Goal: Task Accomplishment & Management: Manage account settings

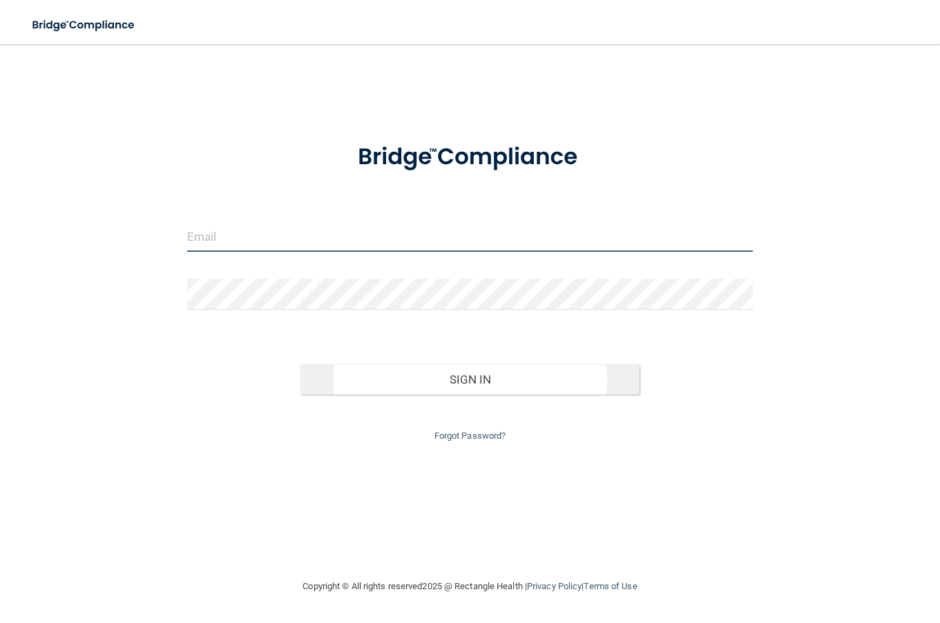
type input "[PERSON_NAME][EMAIL_ADDRESS][DOMAIN_NAME]"
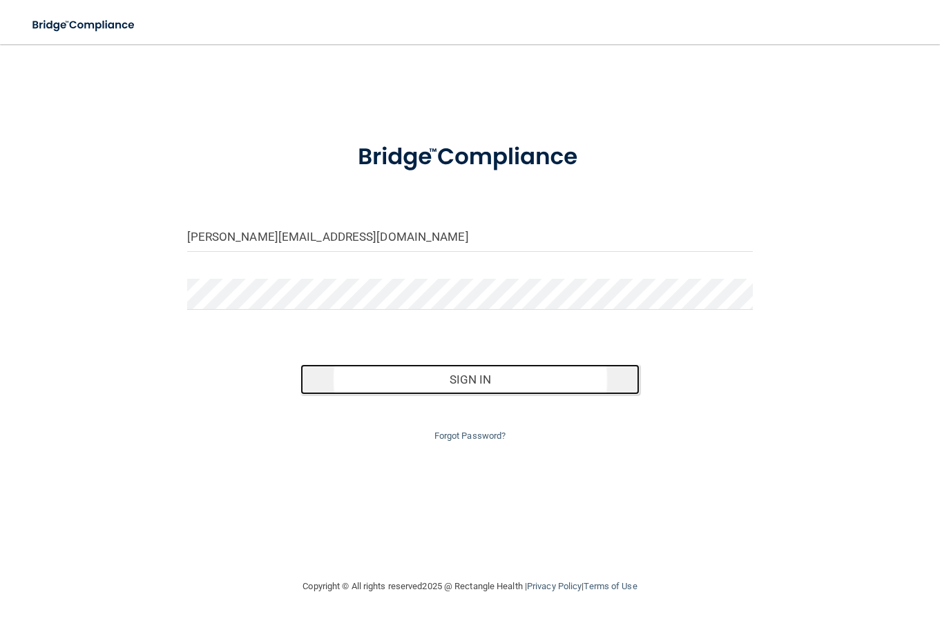
click at [474, 378] on button "Sign In" at bounding box center [470, 379] width 340 height 30
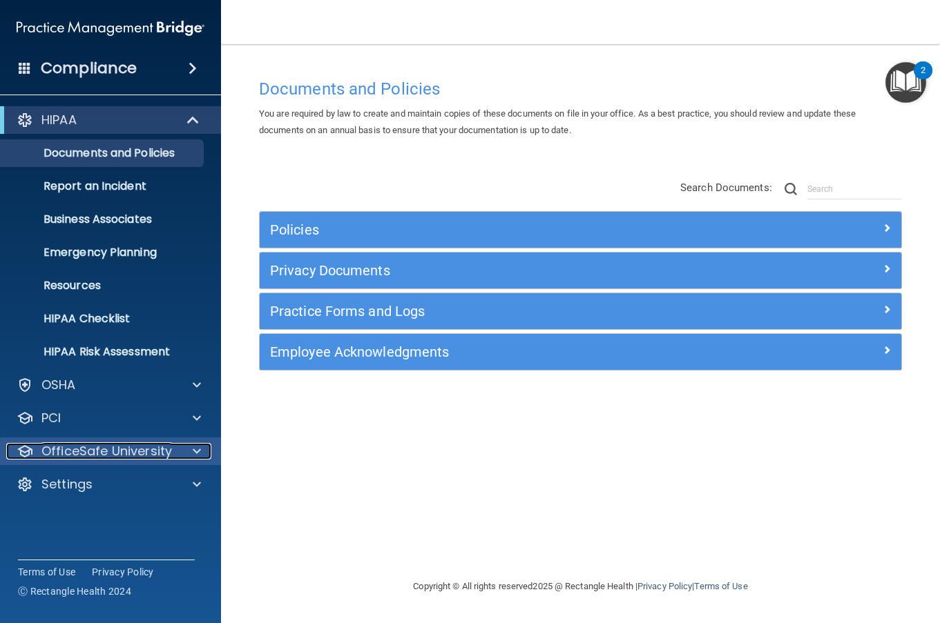
click at [113, 453] on p "OfficeSafe University" at bounding box center [106, 451] width 130 height 17
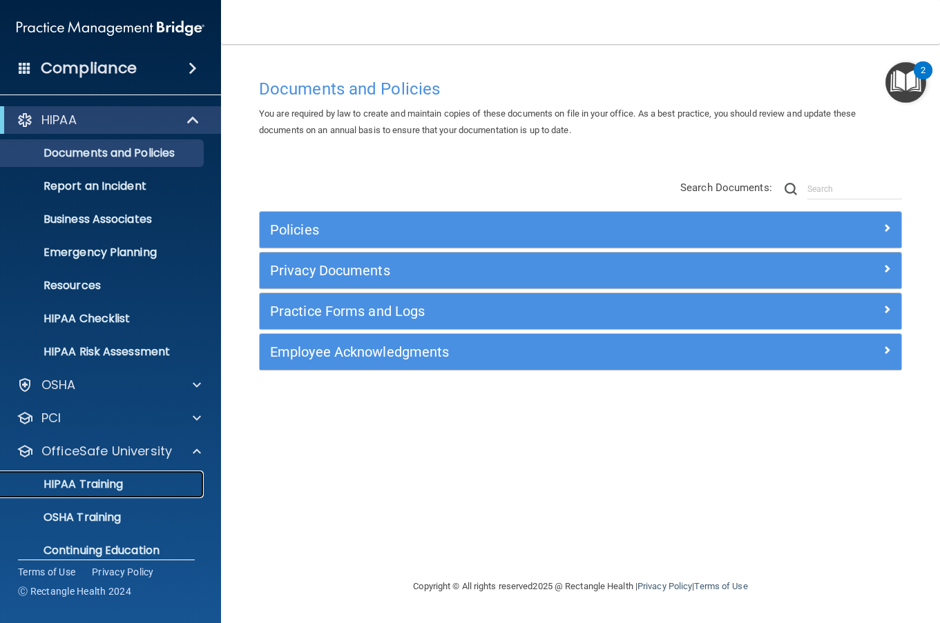
click at [107, 486] on p "HIPAA Training" at bounding box center [66, 485] width 114 height 14
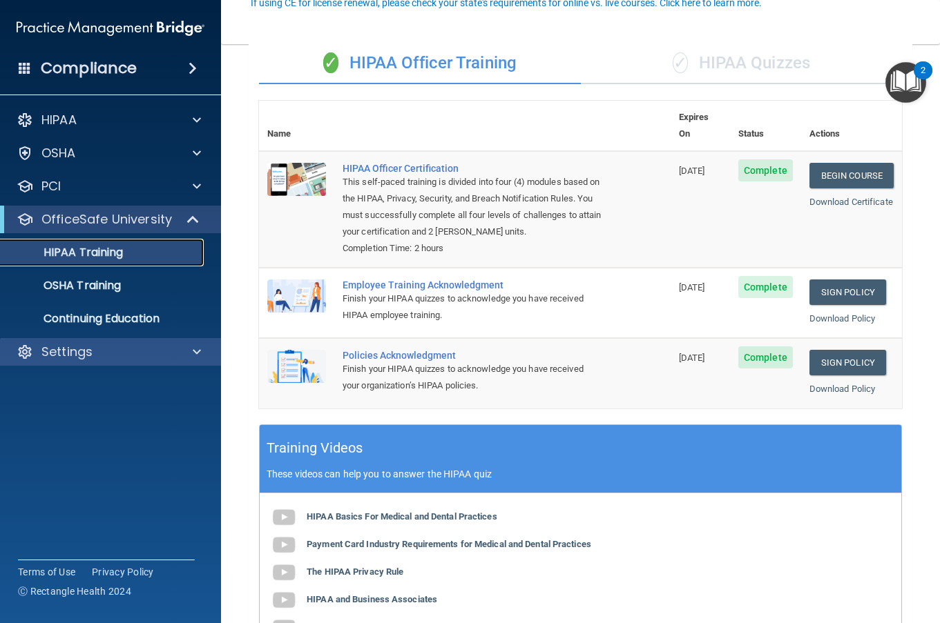
scroll to position [138, 0]
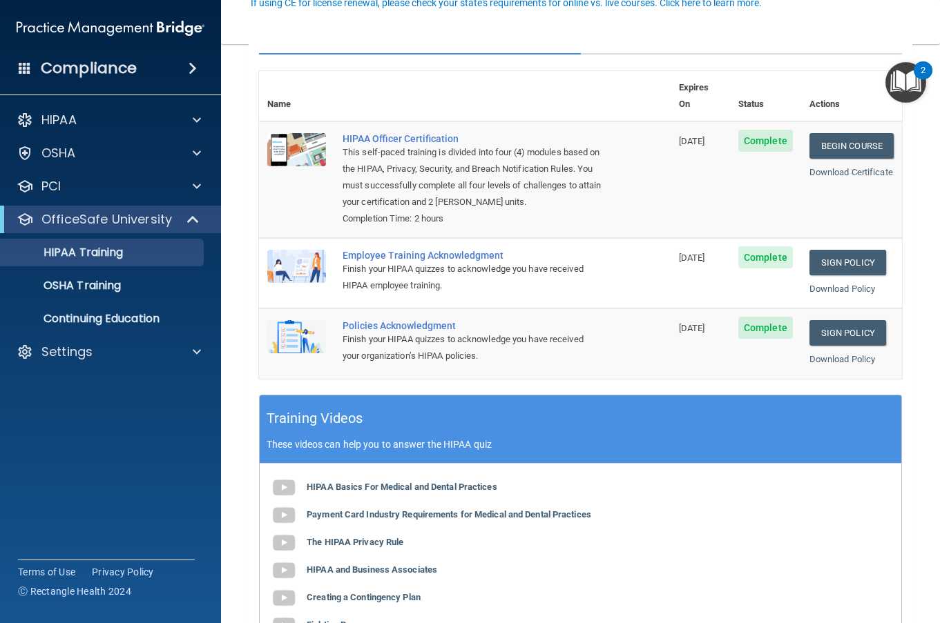
click at [121, 61] on h4 "Compliance" at bounding box center [89, 68] width 96 height 19
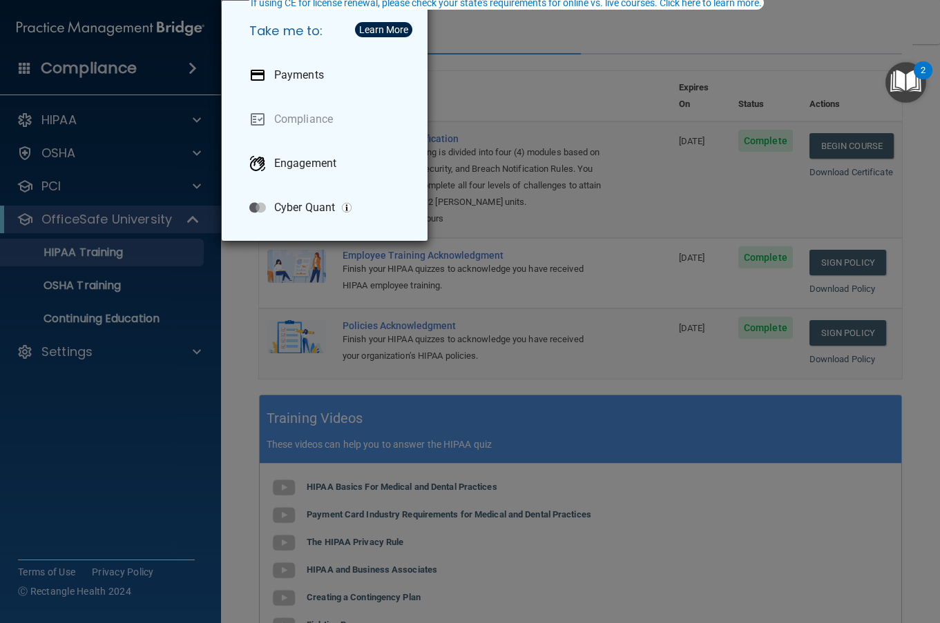
click at [87, 252] on div "Take me to: Payments Compliance Engagement Cyber Quant" at bounding box center [470, 311] width 940 height 623
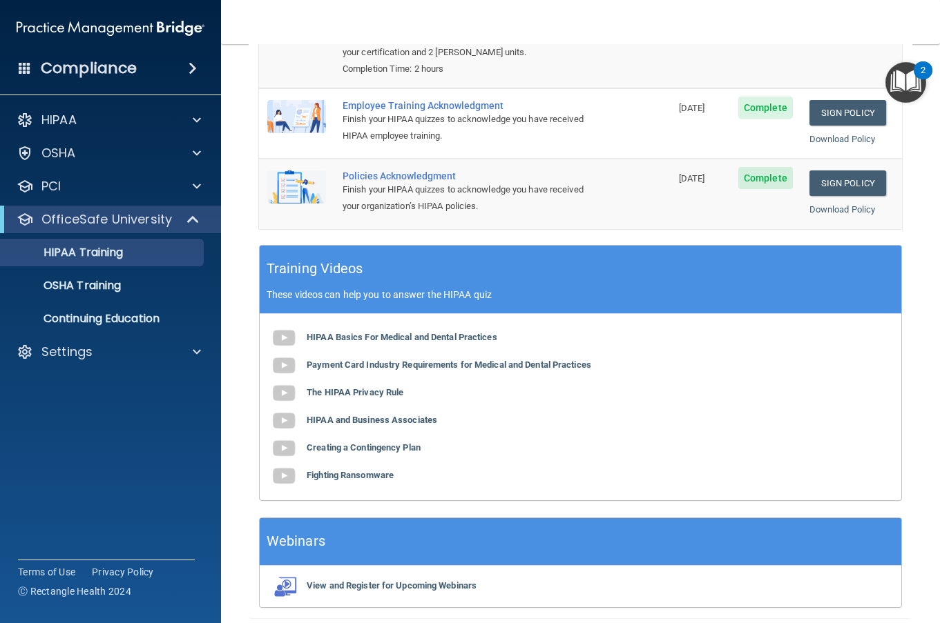
scroll to position [0, 0]
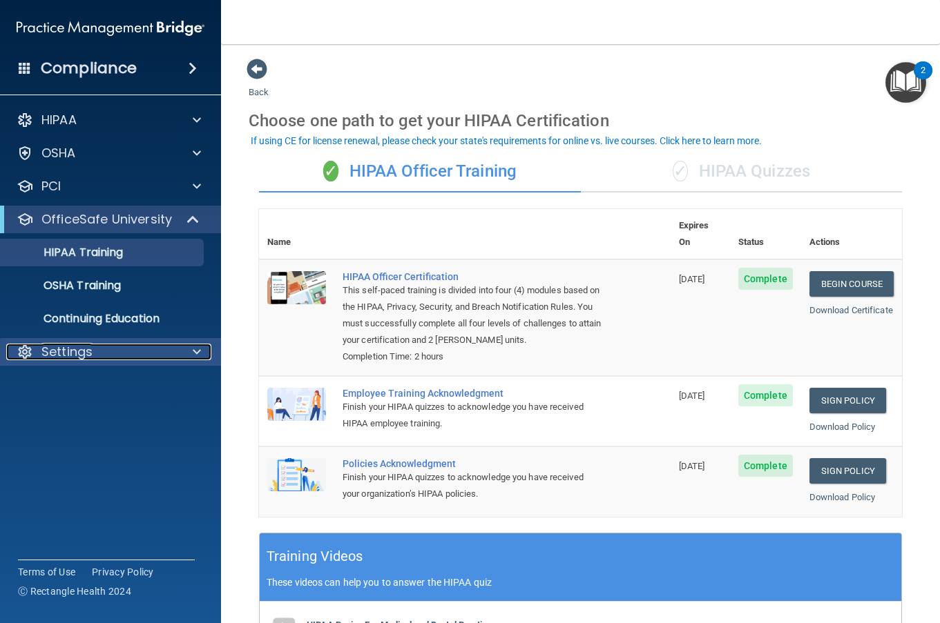
click at [79, 353] on p "Settings" at bounding box center [66, 352] width 51 height 17
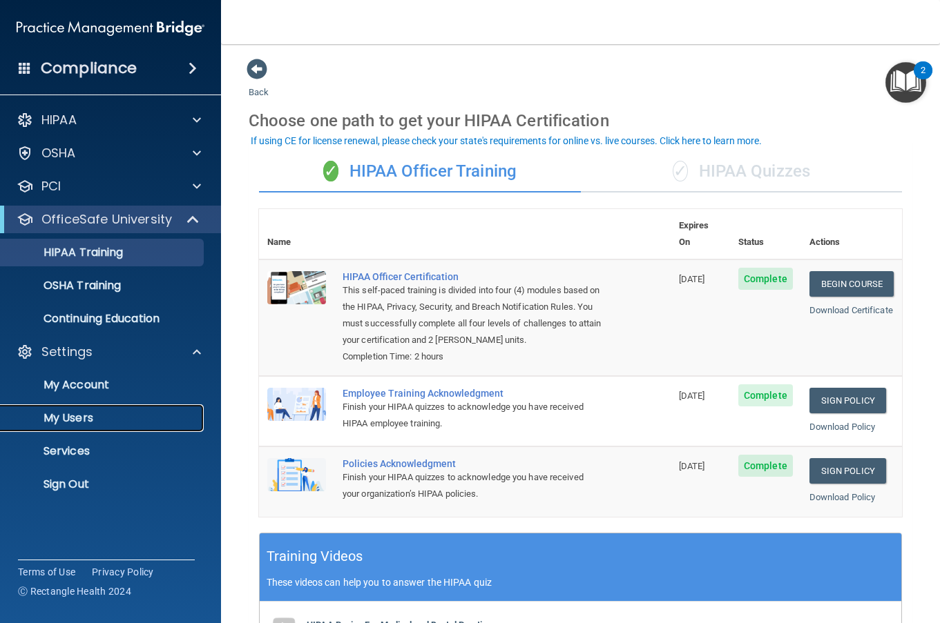
click at [71, 422] on p "My Users" at bounding box center [103, 418] width 188 height 14
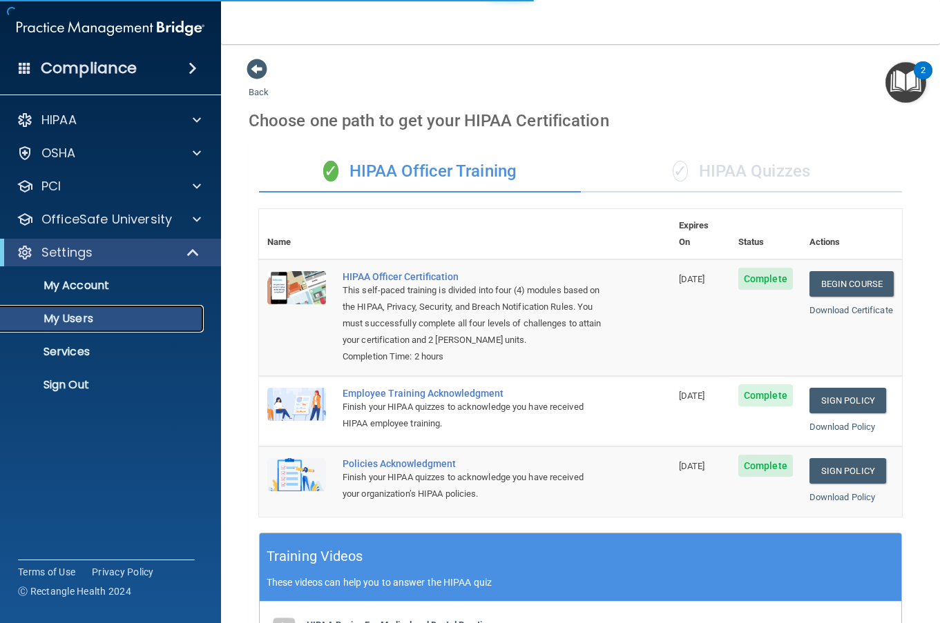
select select "20"
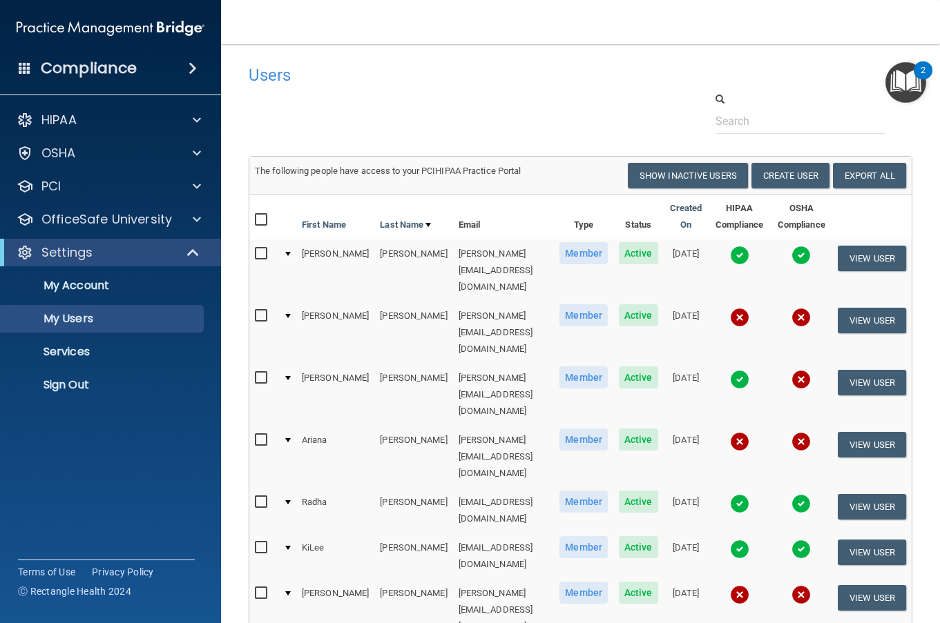
click at [260, 311] on input "checkbox" at bounding box center [263, 316] width 16 height 11
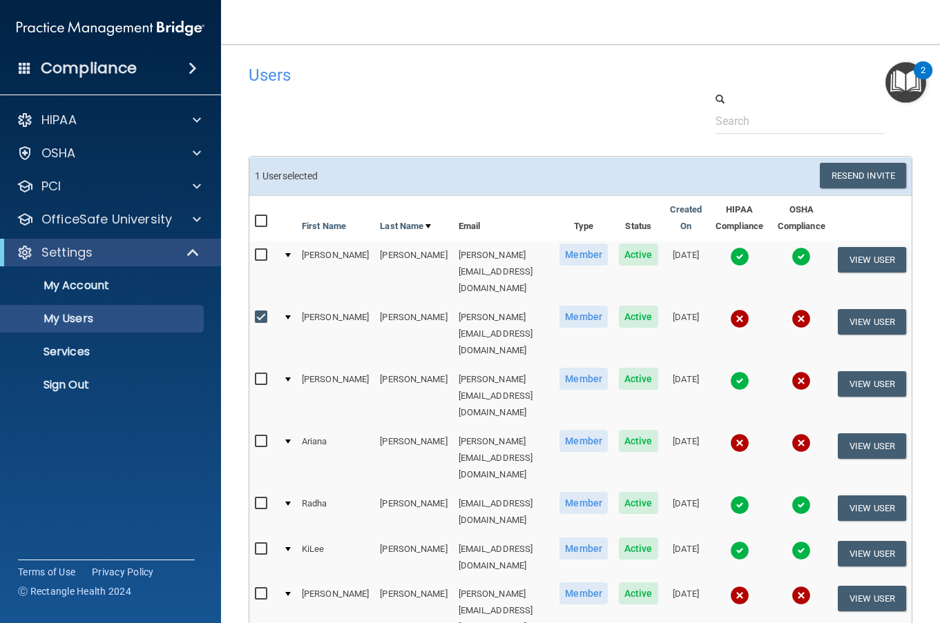
click at [264, 312] on input "checkbox" at bounding box center [263, 317] width 16 height 11
checkbox input "false"
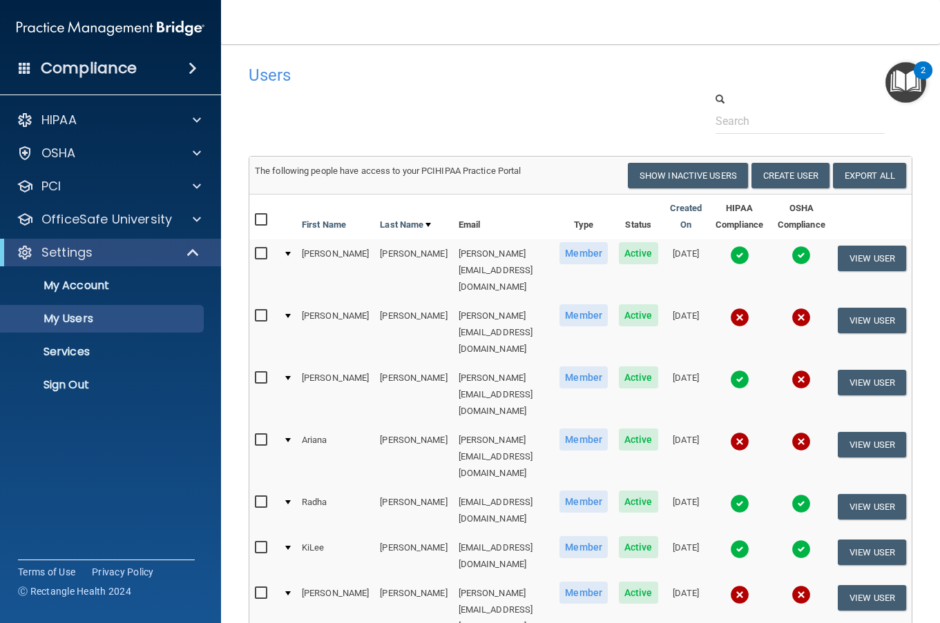
click at [264, 588] on input "checkbox" at bounding box center [263, 593] width 16 height 11
checkbox input "true"
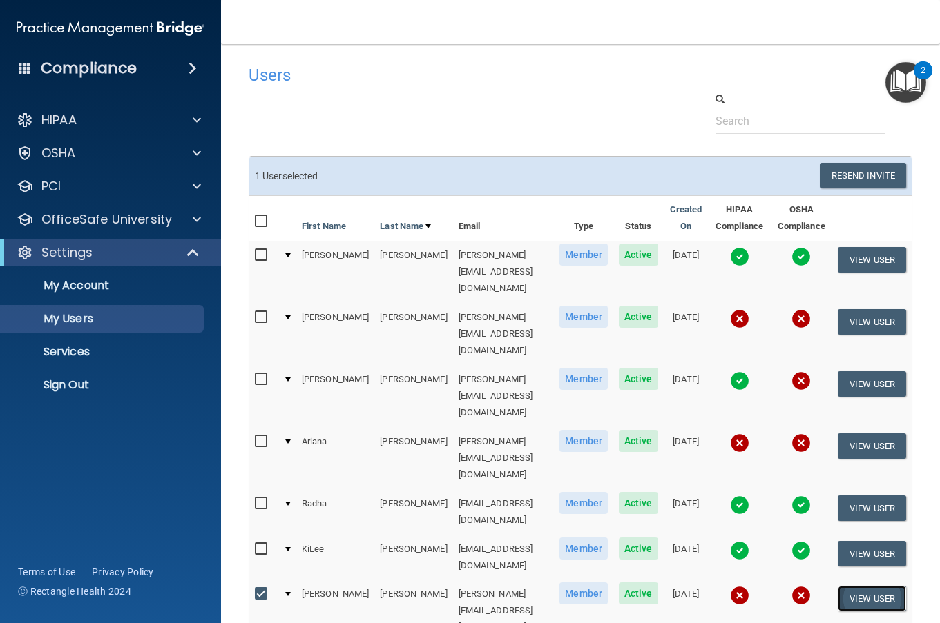
click at [853, 586] on button "View User" at bounding box center [871, 599] width 68 height 26
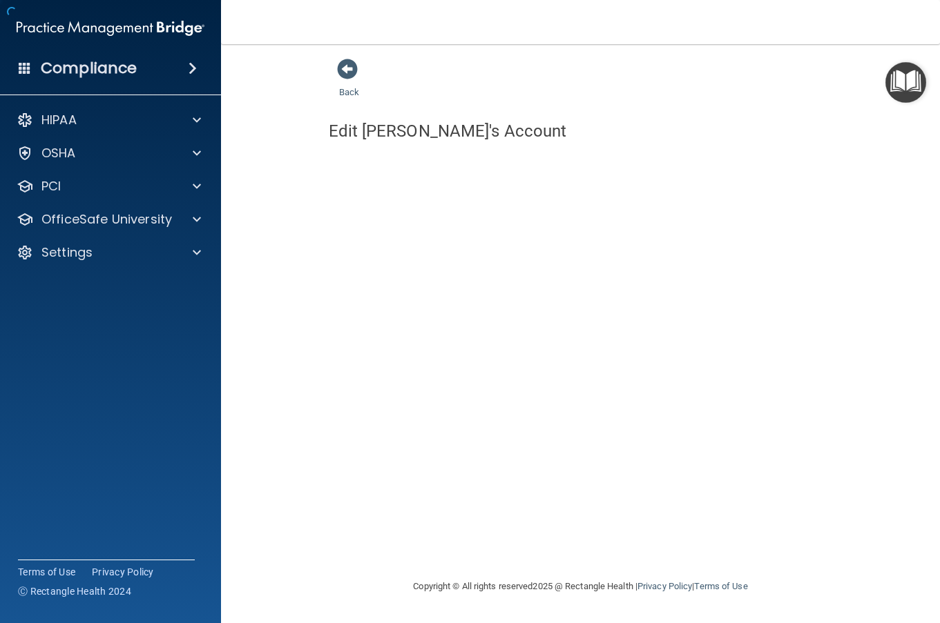
select select "practice_member"
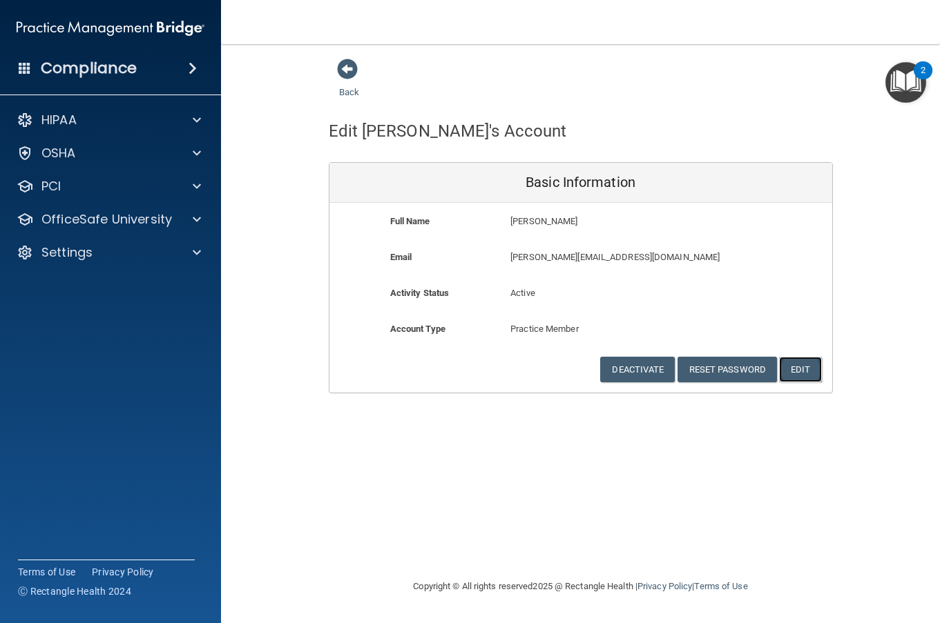
click at [797, 370] on button "Edit" at bounding box center [800, 370] width 42 height 26
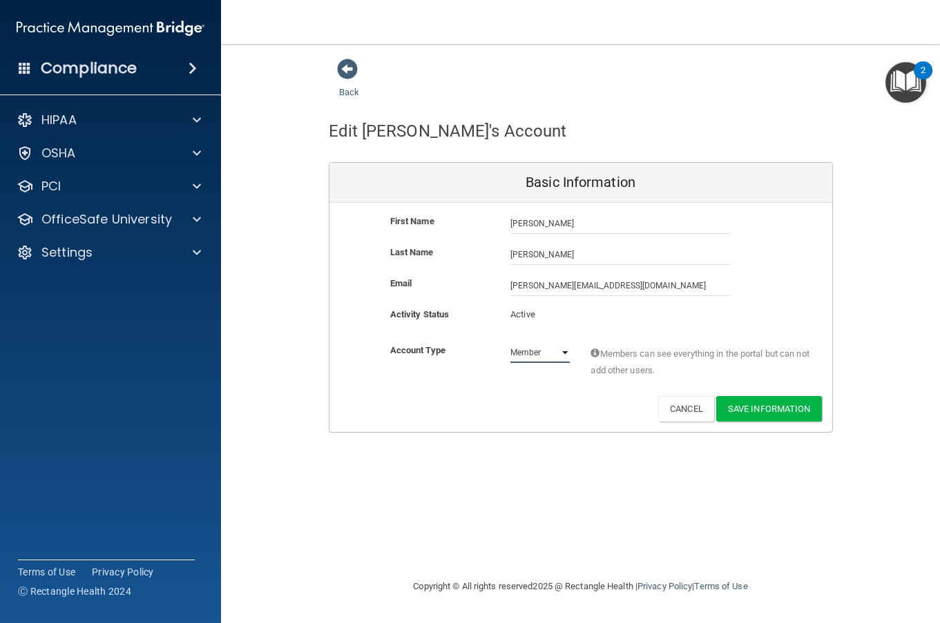
click at [563, 353] on select "Admin Member" at bounding box center [539, 352] width 59 height 21
drag, startPoint x: 571, startPoint y: 405, endPoint x: 606, endPoint y: 407, distance: 35.3
click at [573, 405] on div "Deactivate Reset Password Edit Cancel Save Information" at bounding box center [580, 409] width 503 height 26
click at [682, 409] on button "Cancel" at bounding box center [686, 409] width 56 height 26
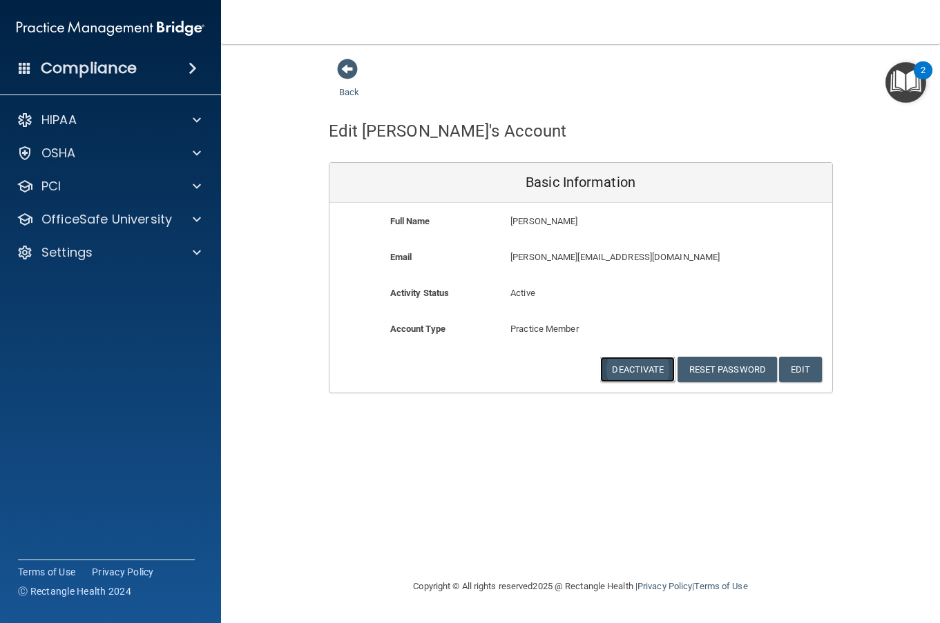
click at [628, 367] on button "Deactivate" at bounding box center [637, 370] width 75 height 26
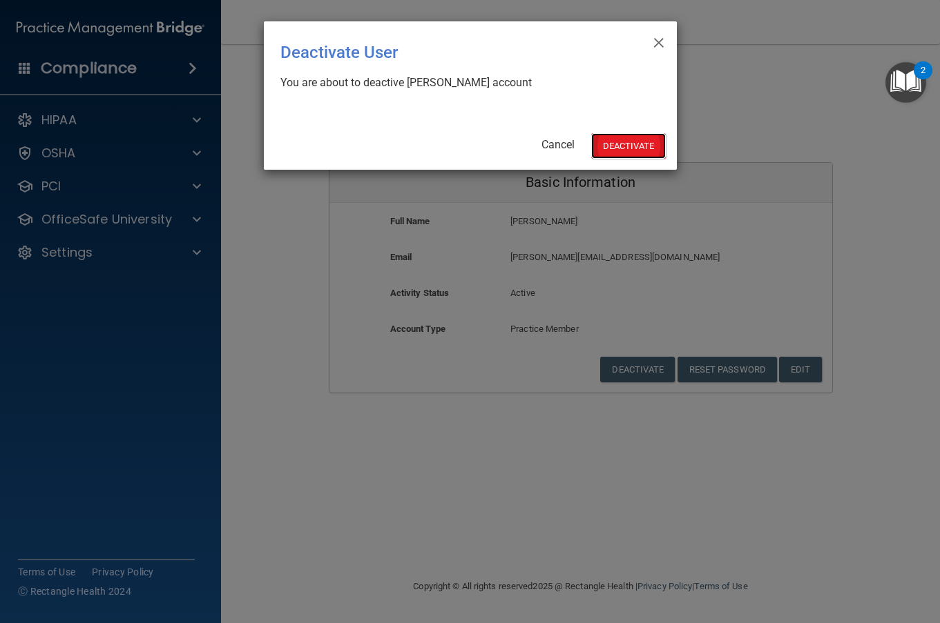
click at [624, 149] on button "Deactivate" at bounding box center [628, 146] width 75 height 26
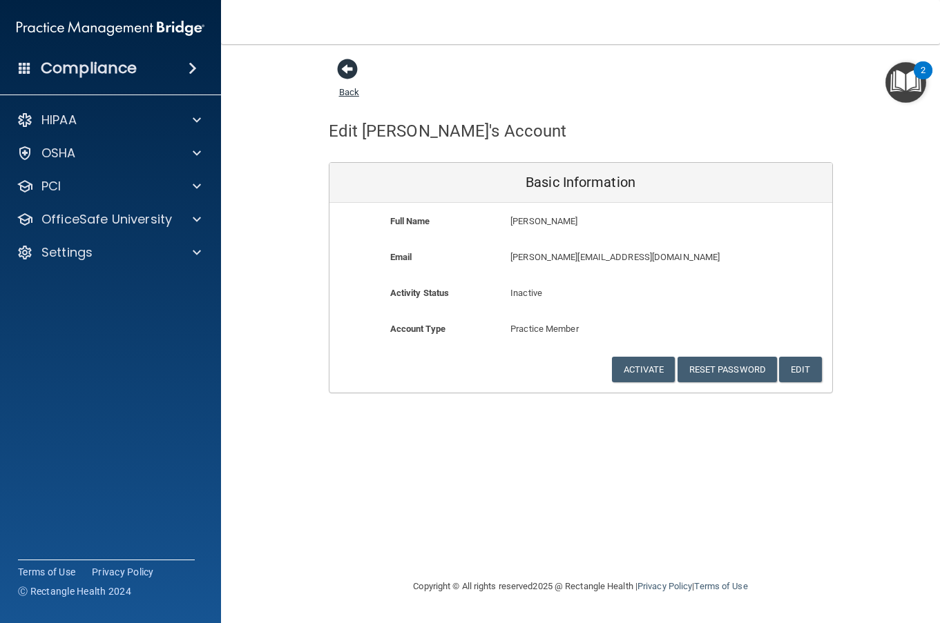
click at [345, 68] on span at bounding box center [347, 69] width 21 height 21
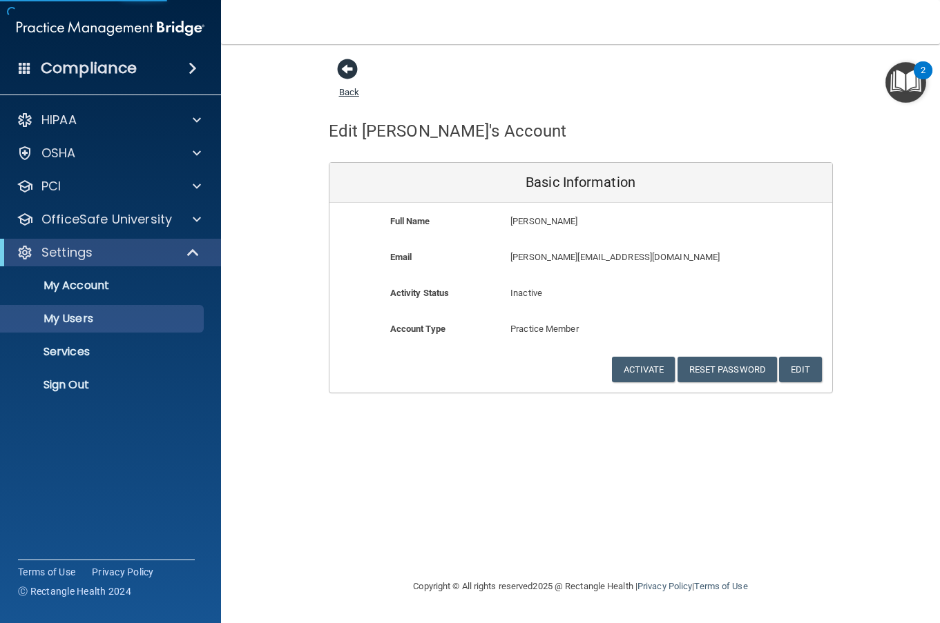
select select "20"
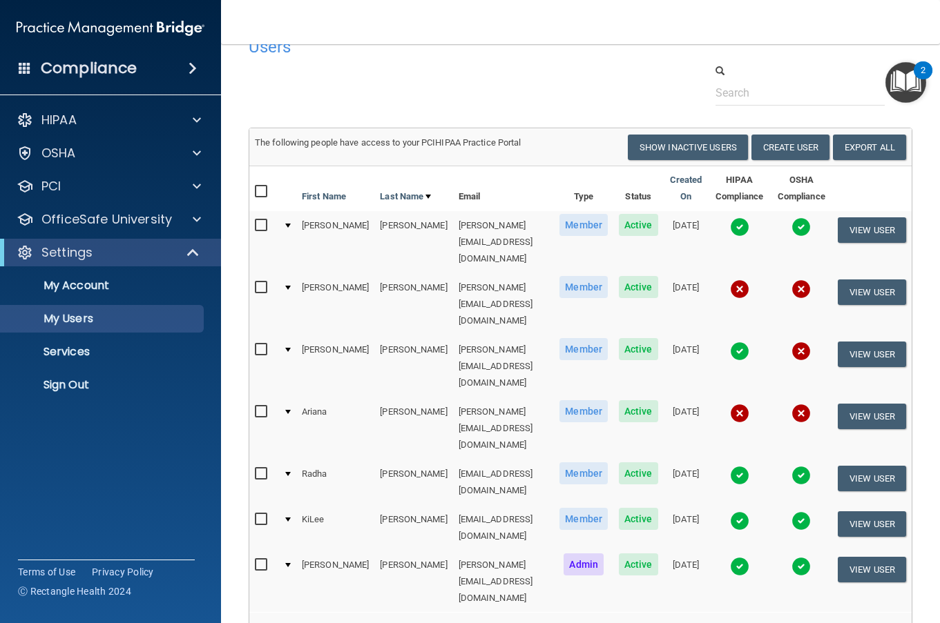
scroll to position [54, 0]
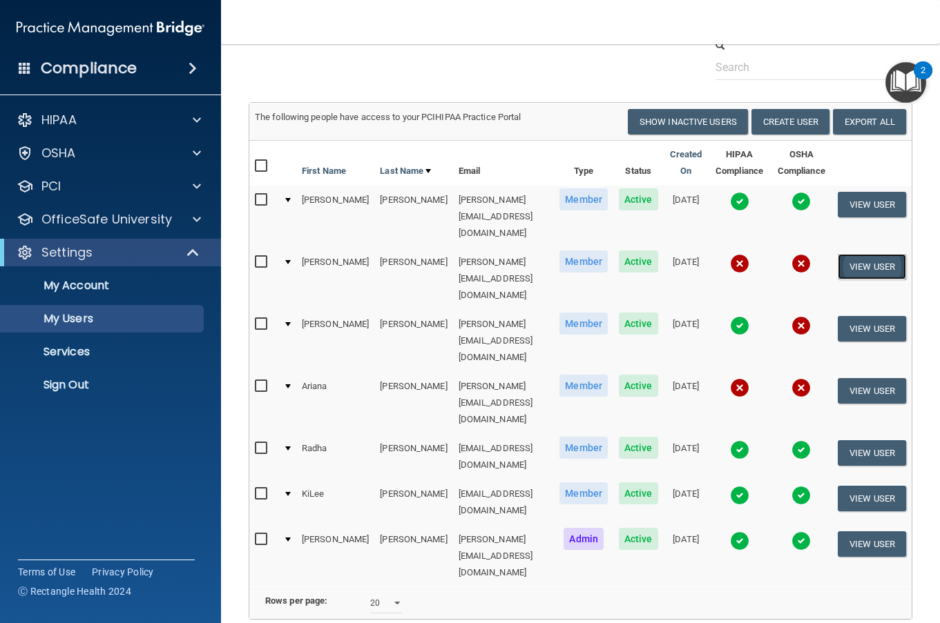
click at [856, 254] on button "View User" at bounding box center [871, 267] width 68 height 26
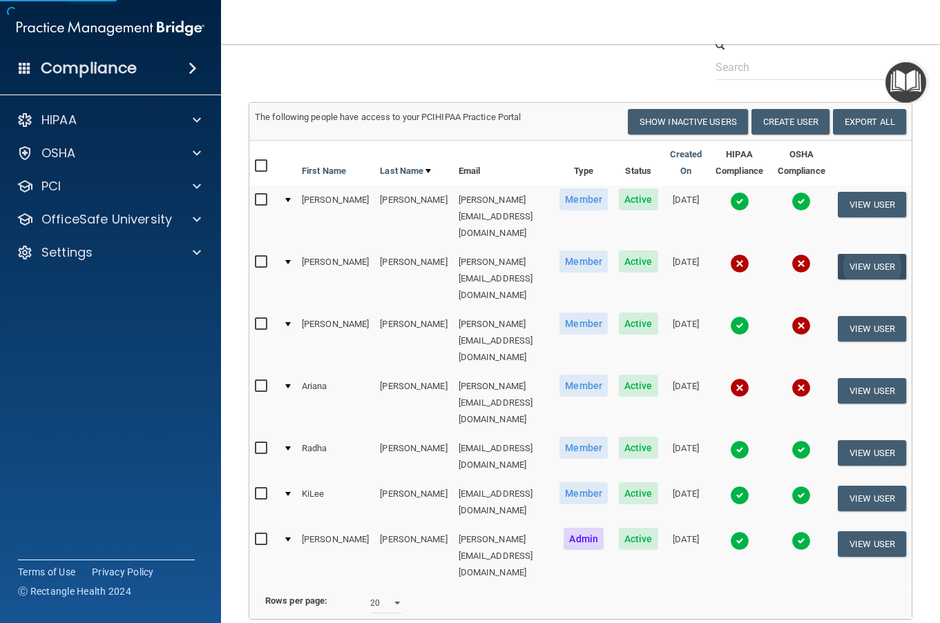
select select "practice_member"
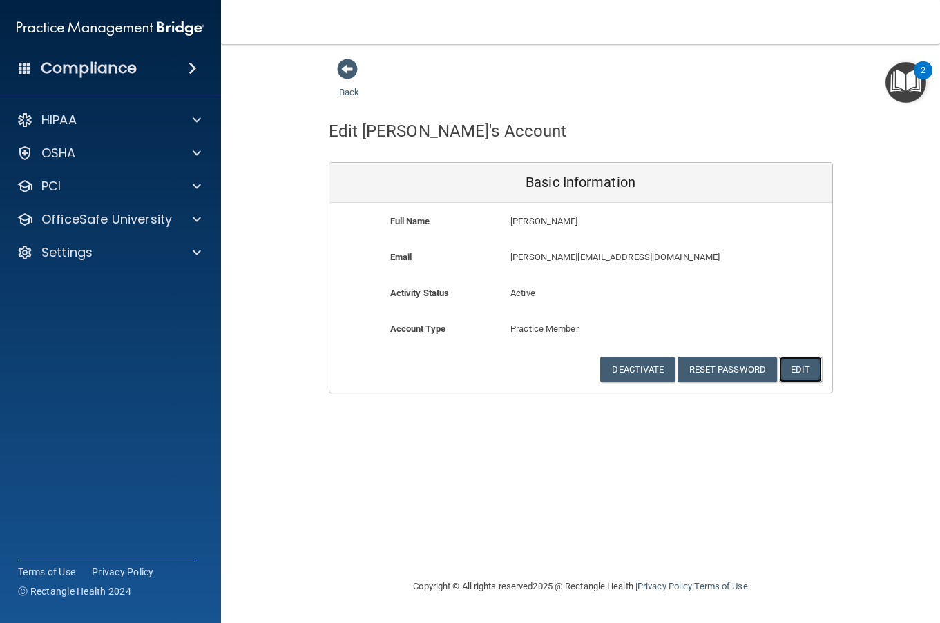
click at [800, 370] on button "Edit" at bounding box center [800, 370] width 42 height 26
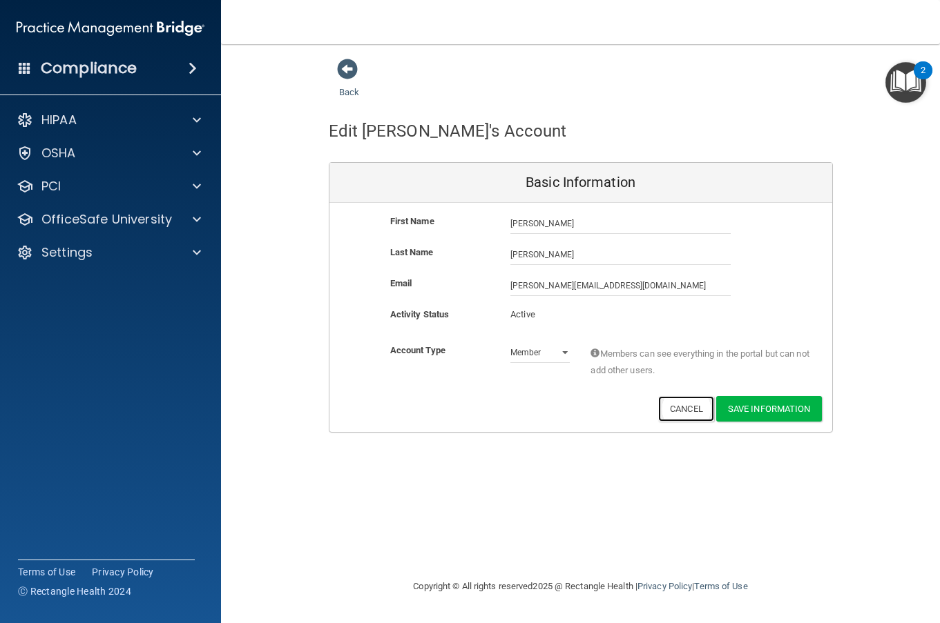
click at [681, 410] on button "Cancel" at bounding box center [686, 409] width 56 height 26
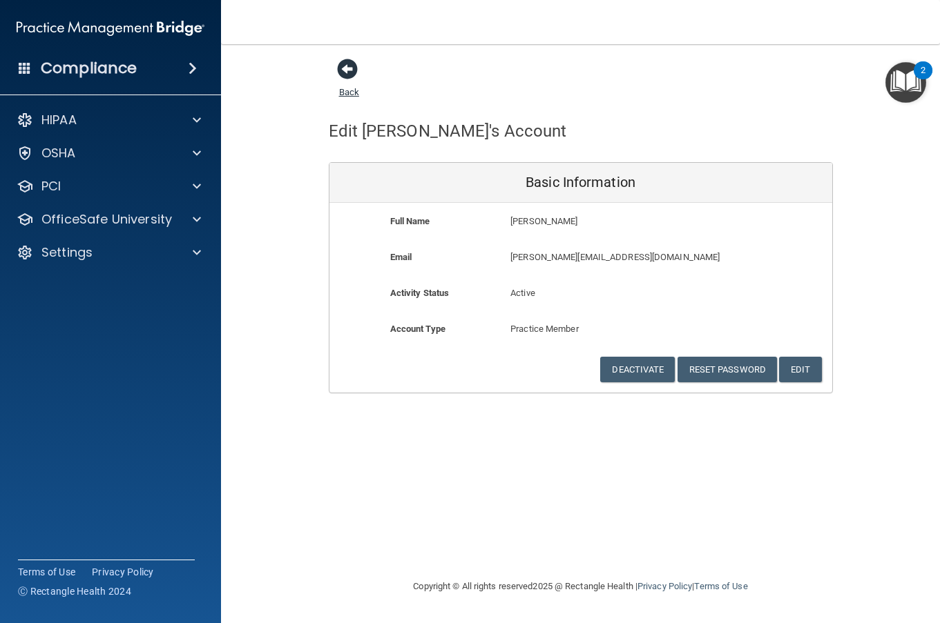
click at [348, 64] on span at bounding box center [347, 69] width 21 height 21
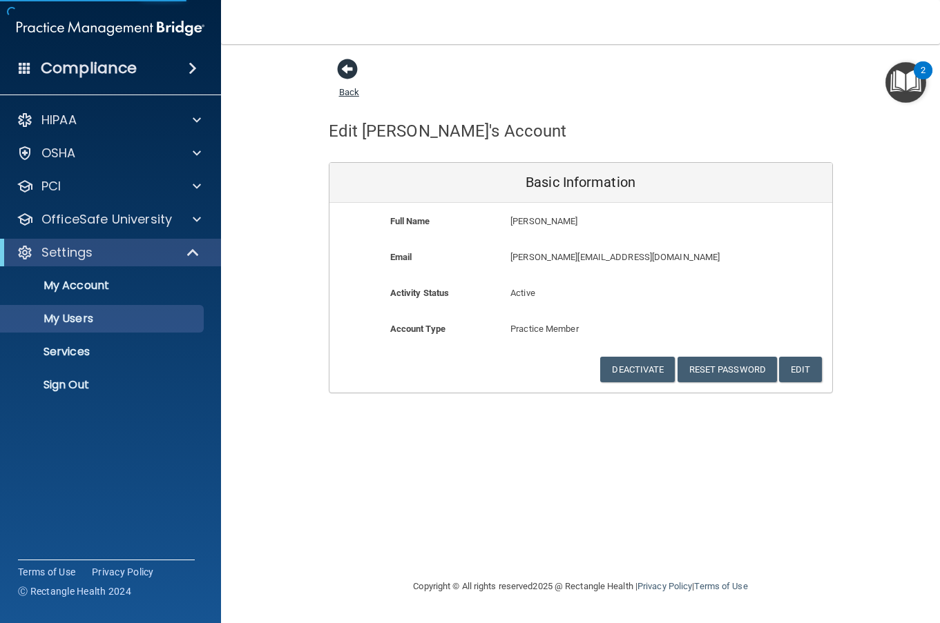
select select "20"
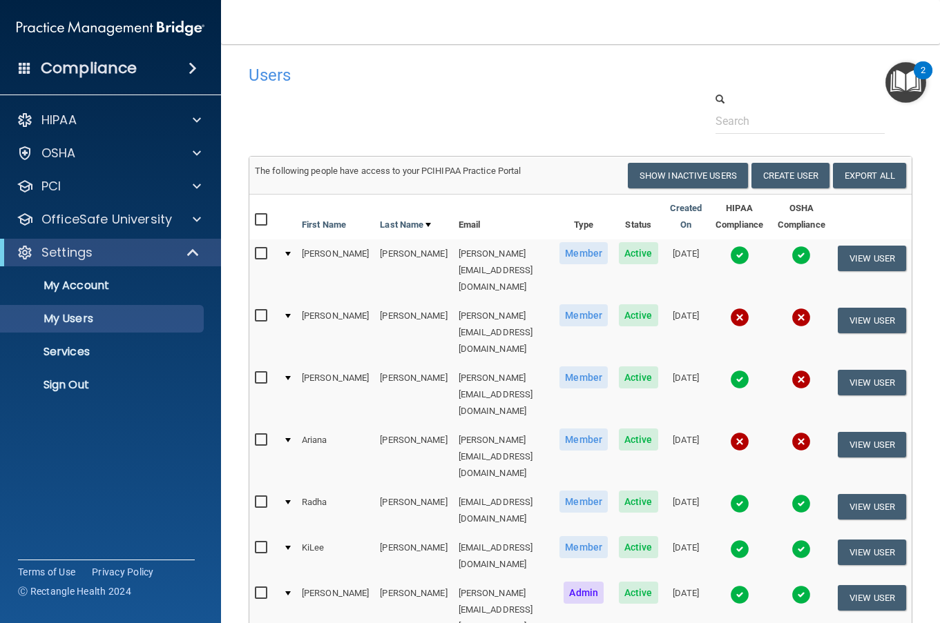
click at [259, 311] on input "checkbox" at bounding box center [263, 316] width 16 height 11
checkbox input "true"
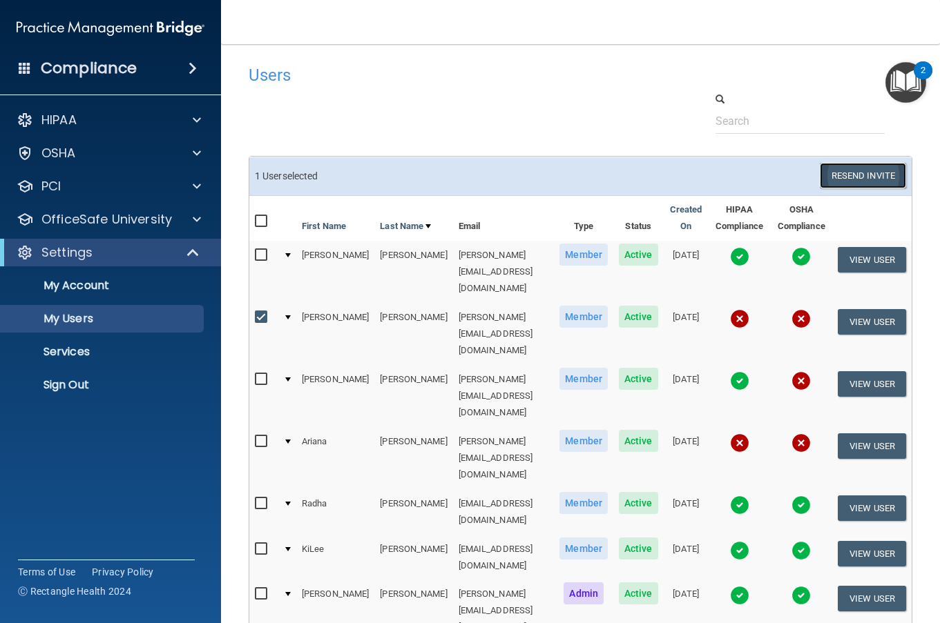
click at [846, 184] on button "Resend Invite" at bounding box center [862, 176] width 86 height 26
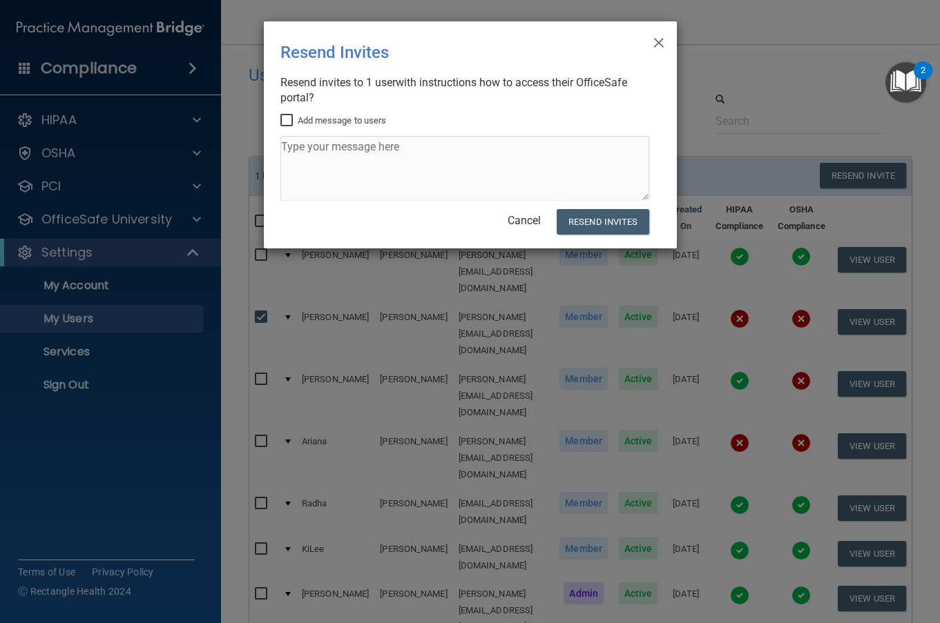
click at [283, 121] on input "Add message to users" at bounding box center [288, 120] width 16 height 11
checkbox input "true"
click at [305, 152] on textarea at bounding box center [464, 168] width 369 height 65
type textarea "Please complete your HIPAA training as soon as possible."
click at [589, 221] on button "Resend Invites" at bounding box center [602, 222] width 92 height 26
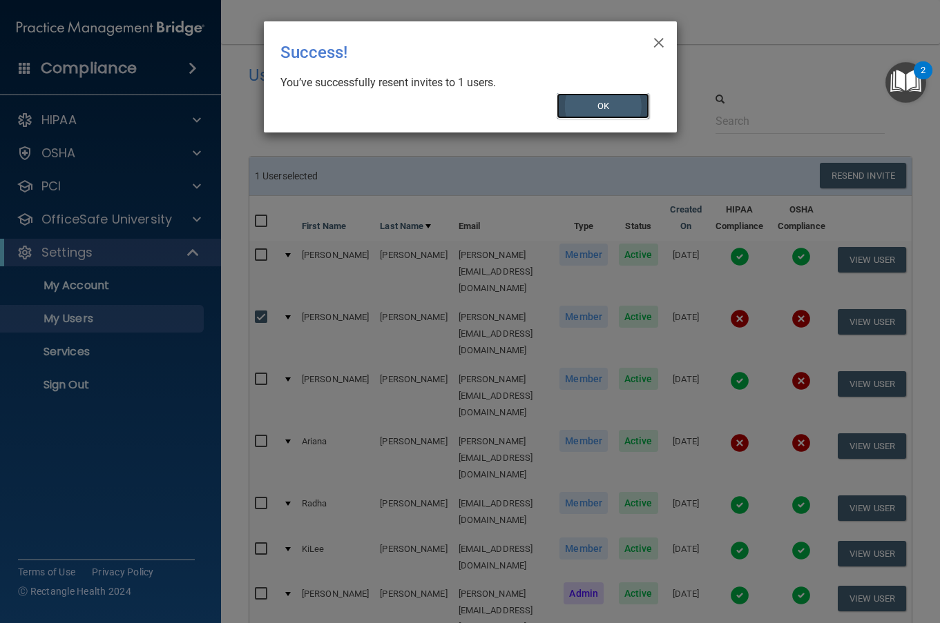
click at [589, 102] on button "OK" at bounding box center [602, 106] width 93 height 26
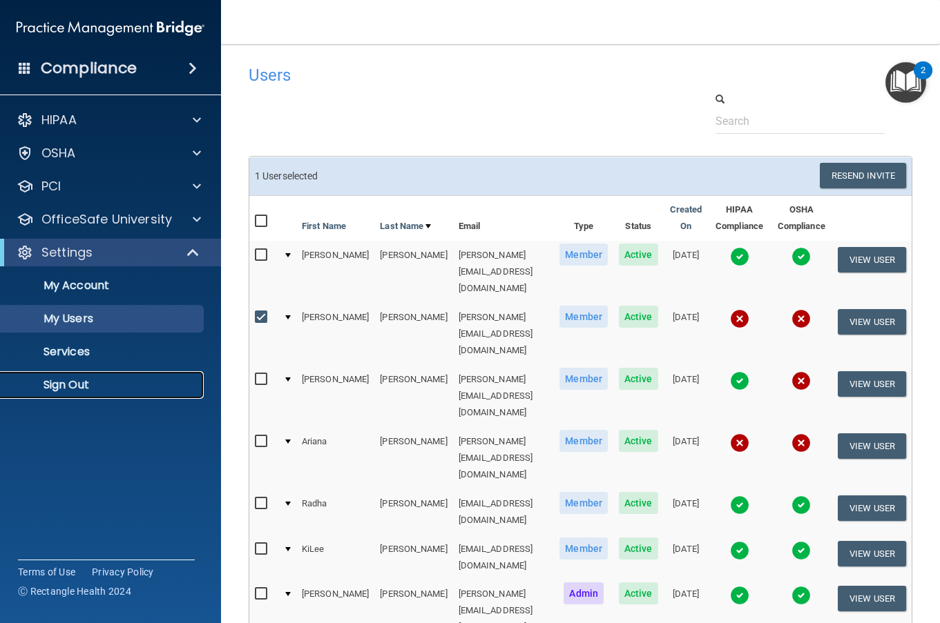
click at [74, 385] on p "Sign Out" at bounding box center [103, 385] width 188 height 14
